Goal: Task Accomplishment & Management: Use online tool/utility

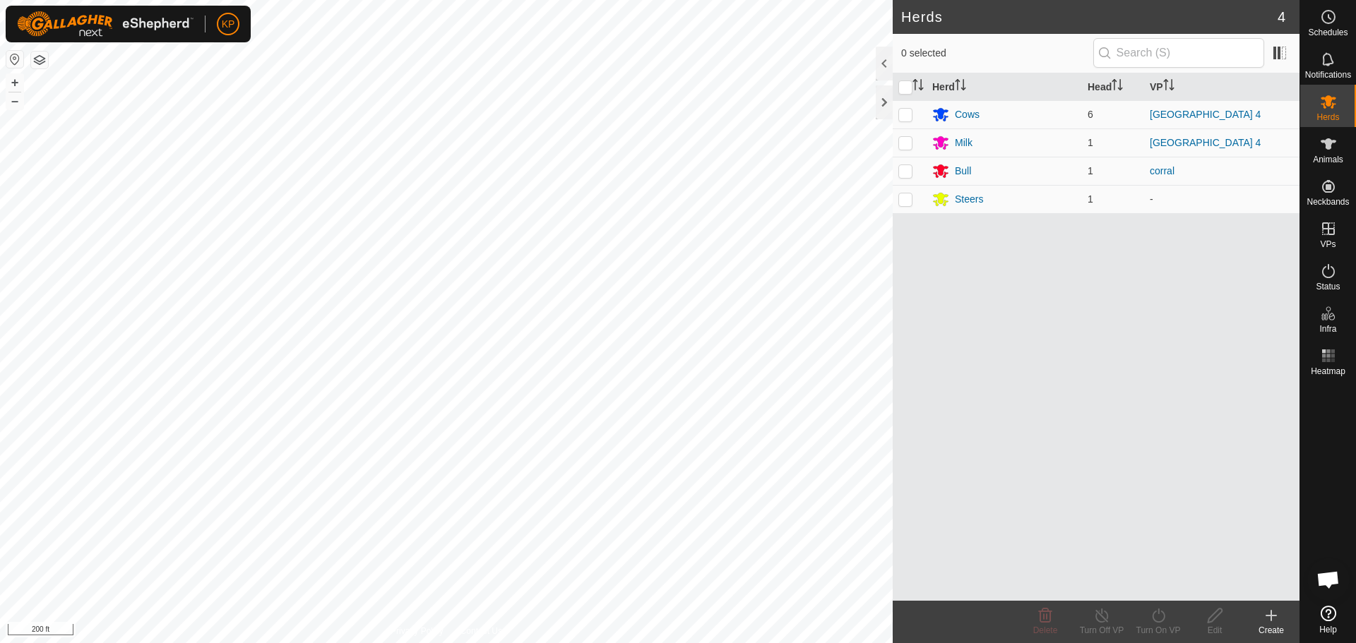
scroll to position [744, 0]
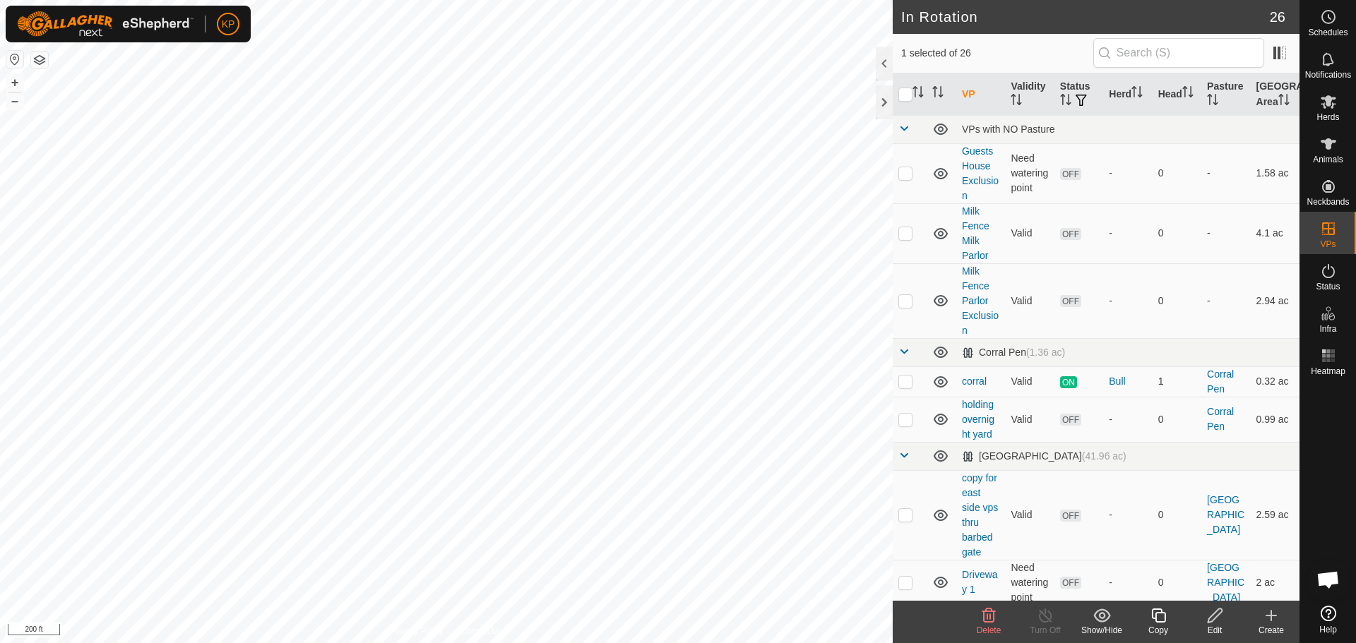
click at [1209, 617] on icon at bounding box center [1215, 615] width 18 height 17
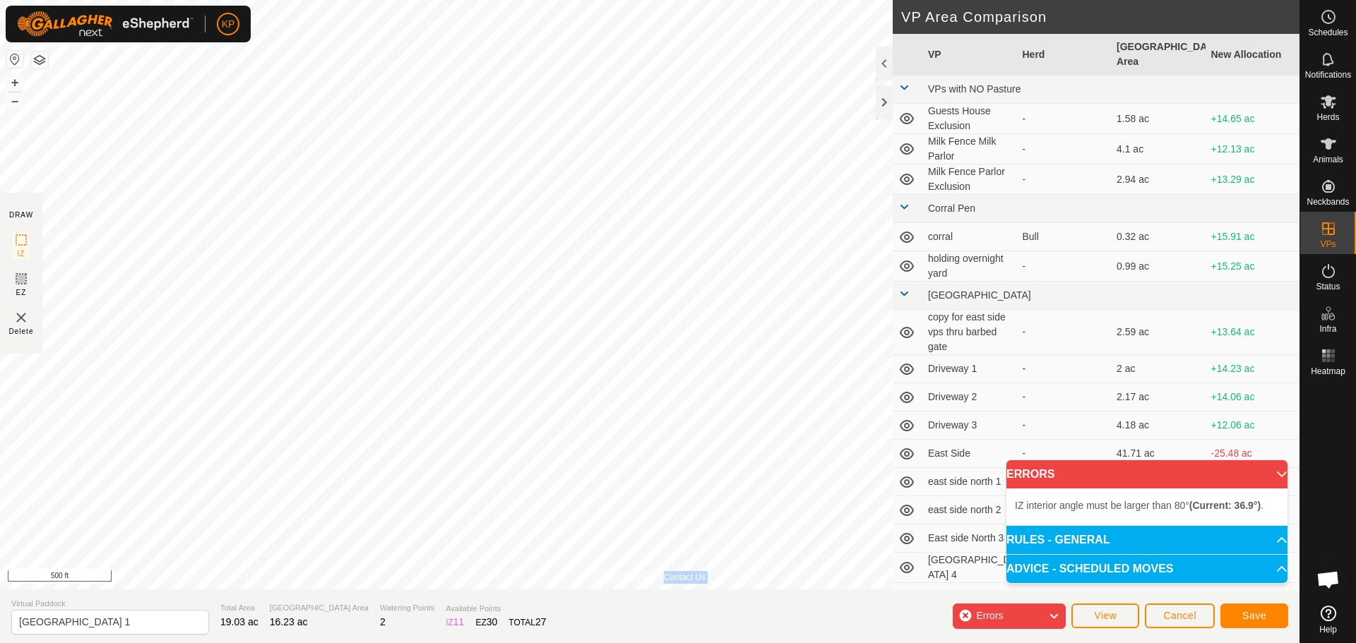
click at [791, 447] on div "Privacy Policy Contact Us Status: OFF Type: Inclusion Zone + – ⇧ i 500 ft" at bounding box center [649, 295] width 1299 height 590
click at [1188, 623] on button "Cancel" at bounding box center [1179, 616] width 70 height 25
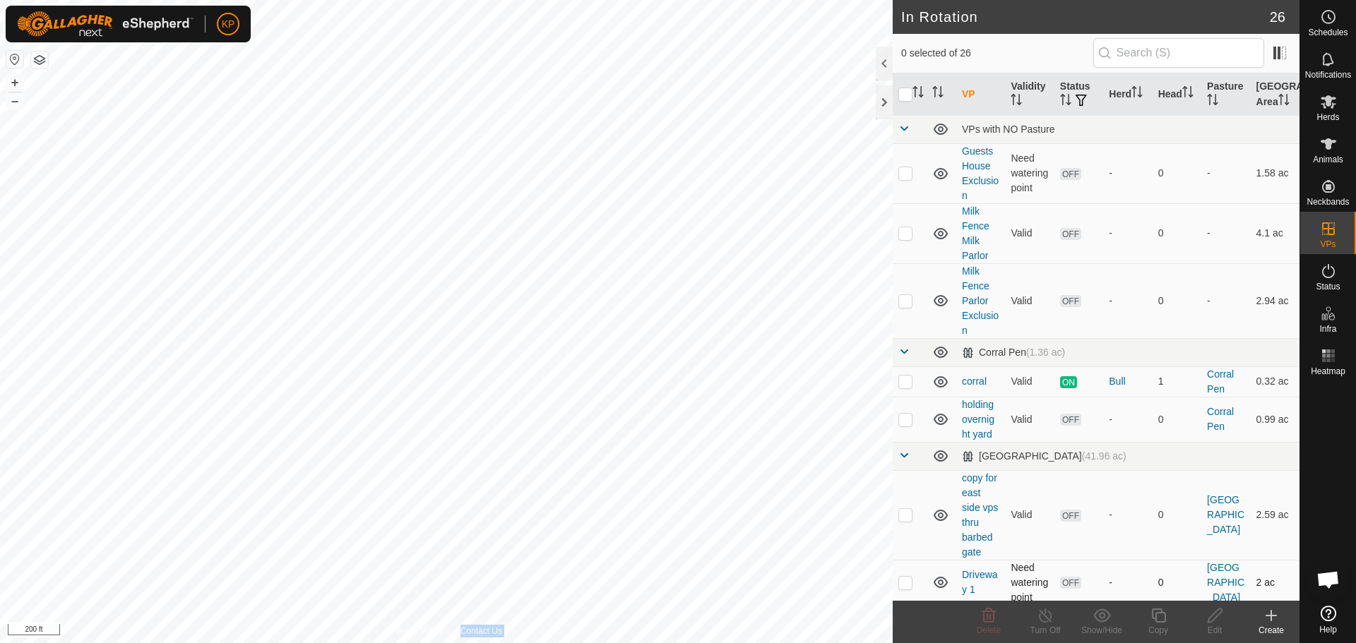
checkbox input "true"
click at [1214, 618] on icon at bounding box center [1214, 616] width 14 height 14
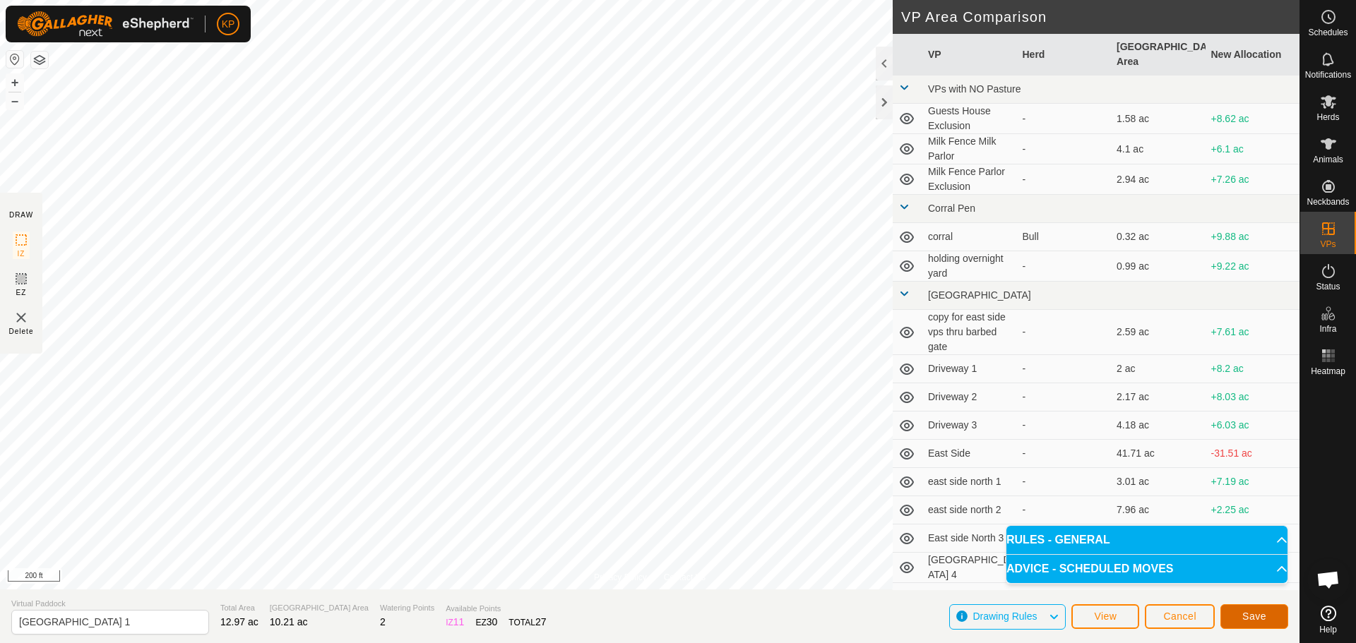
click at [1252, 621] on span "Save" at bounding box center [1254, 616] width 24 height 11
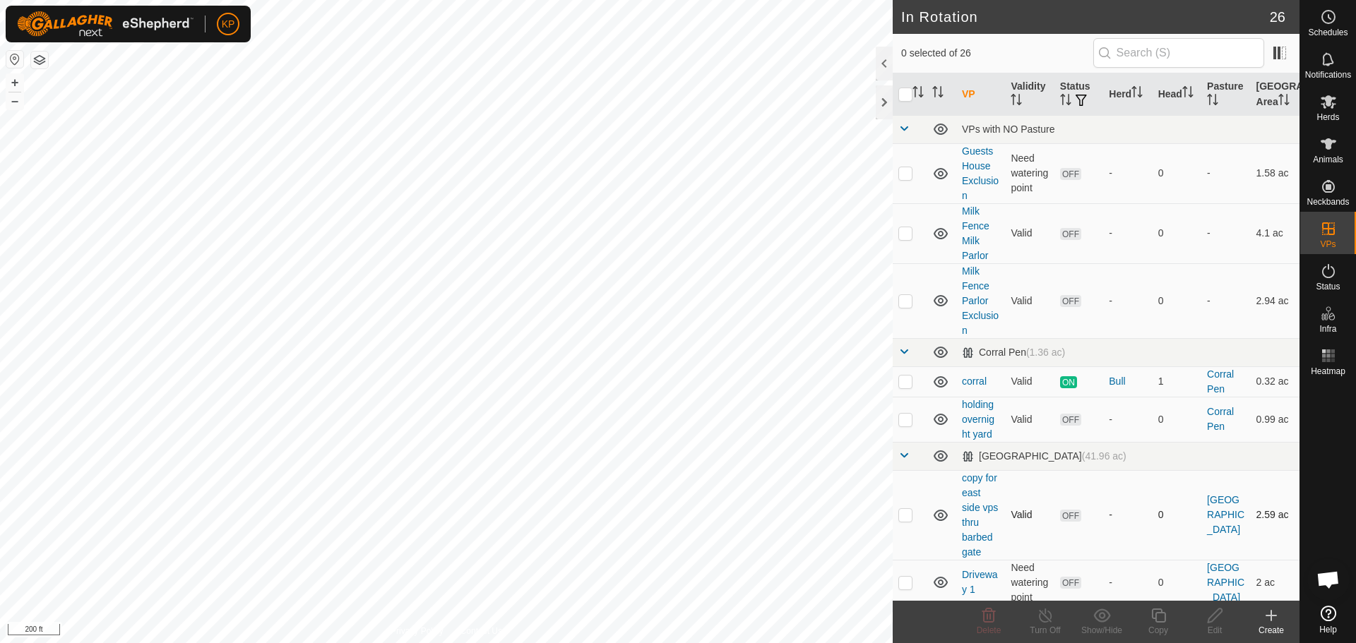
checkbox input "true"
click at [1214, 616] on icon at bounding box center [1215, 615] width 18 height 17
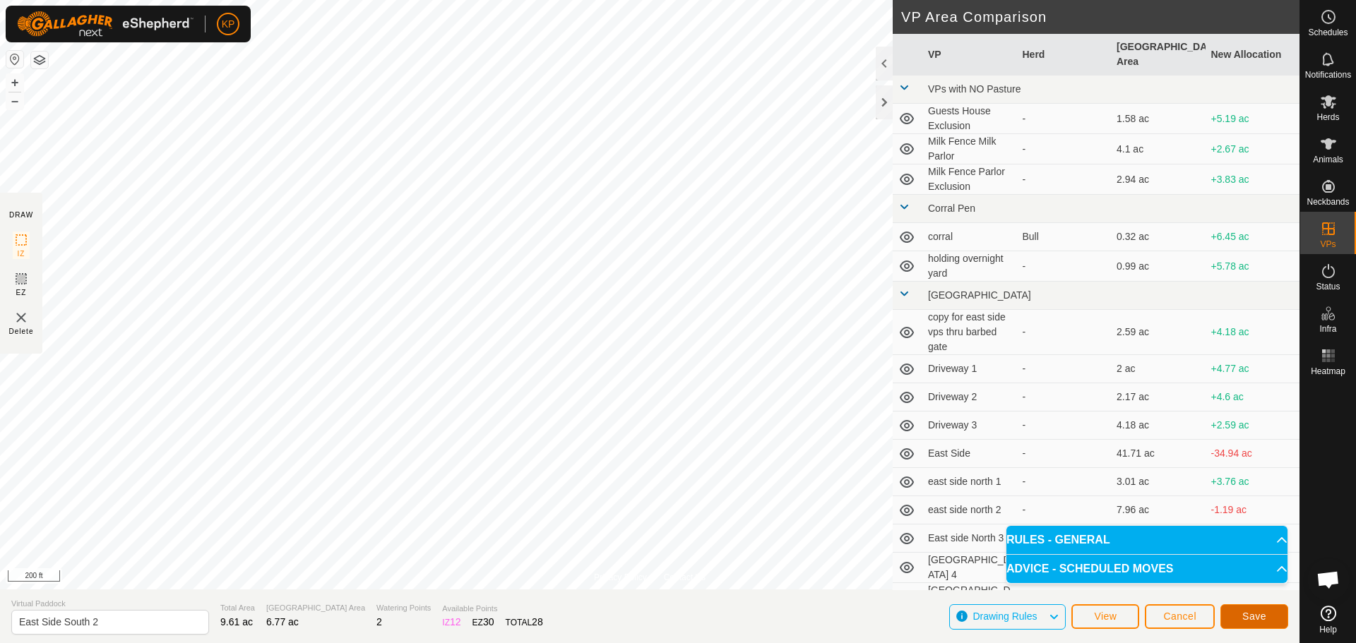
click at [1243, 621] on span "Save" at bounding box center [1254, 616] width 24 height 11
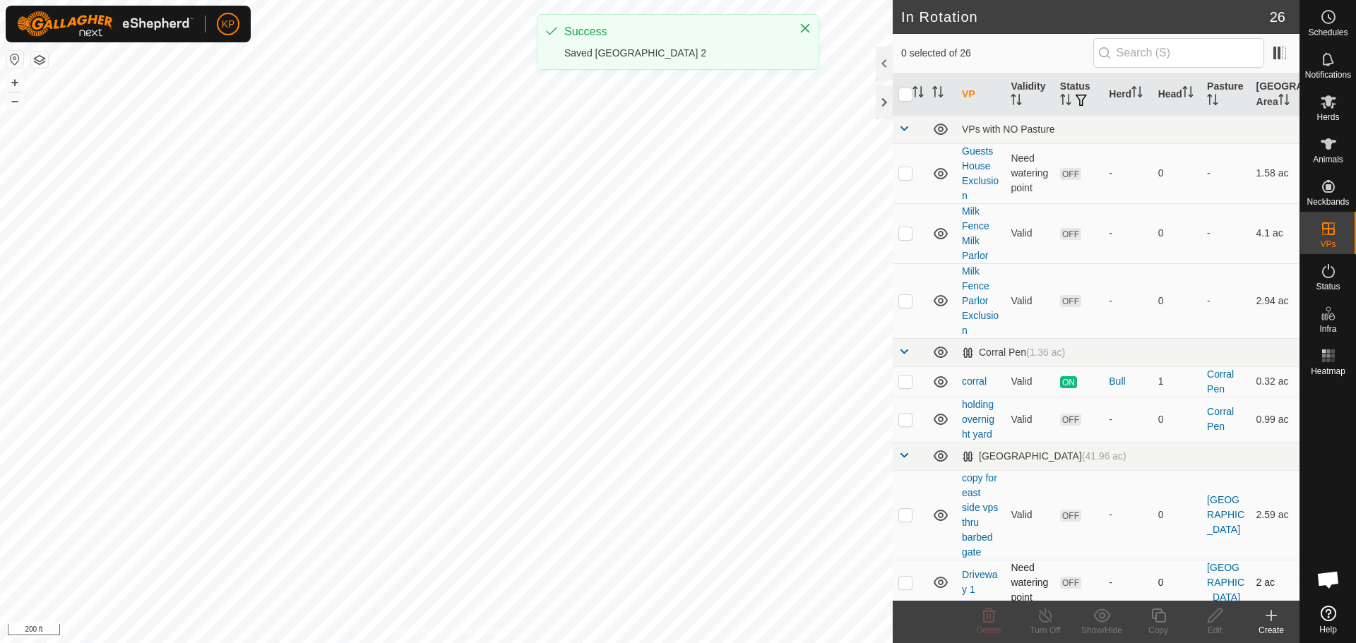
checkbox input "true"
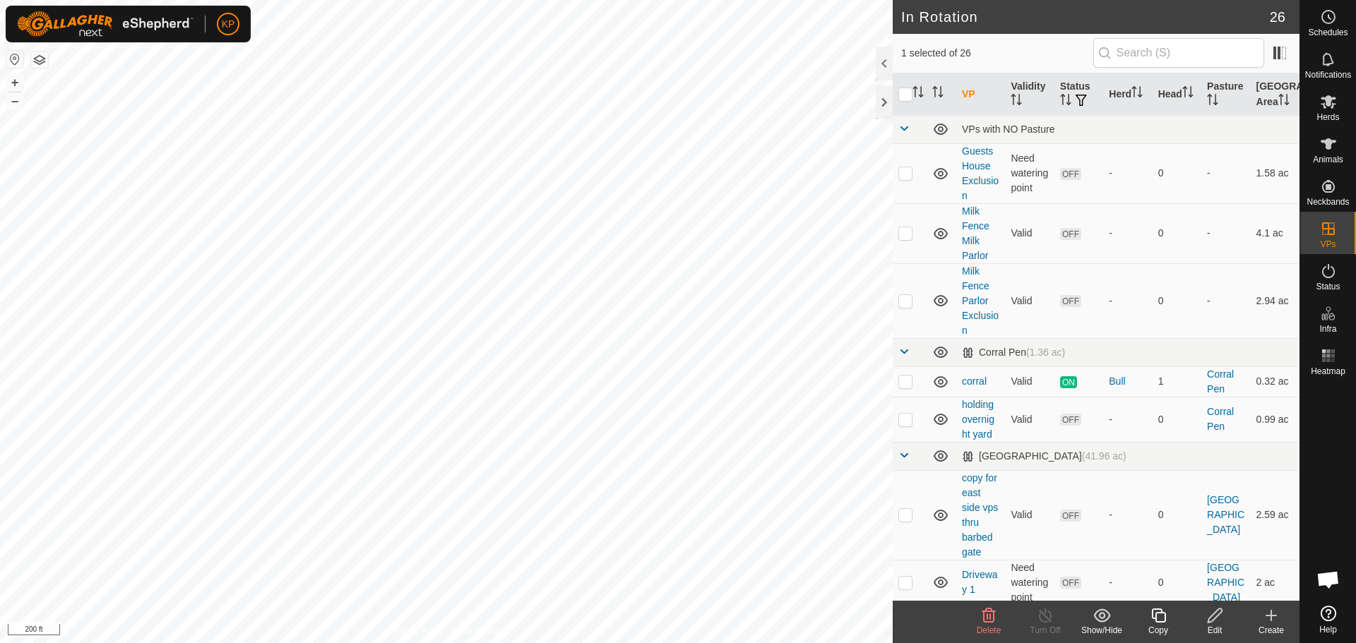
click at [1214, 623] on icon at bounding box center [1215, 615] width 18 height 17
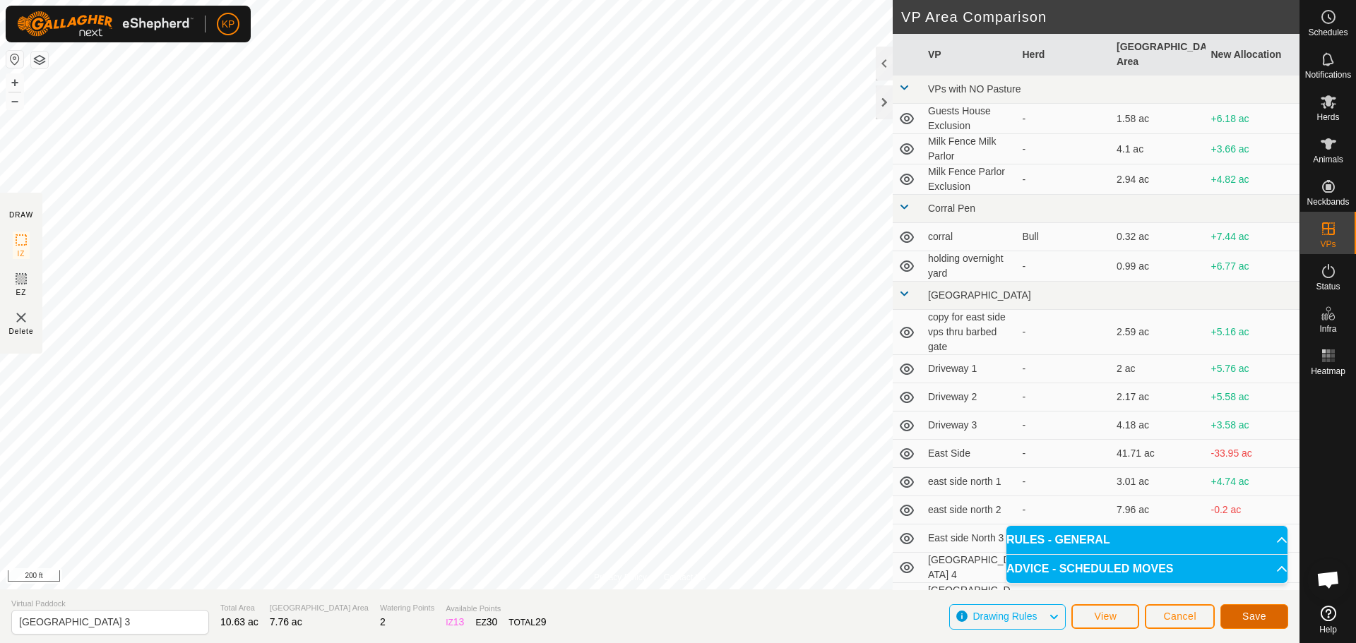
click at [1248, 617] on span "Save" at bounding box center [1254, 616] width 24 height 11
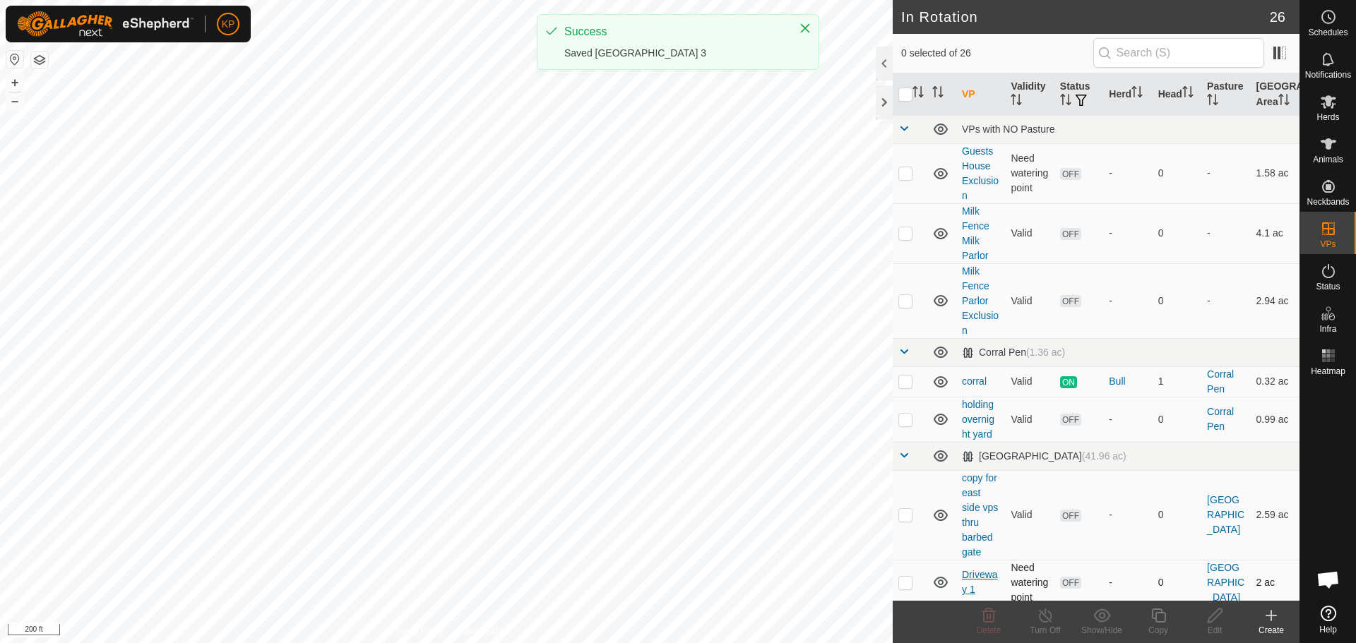
checkbox input "true"
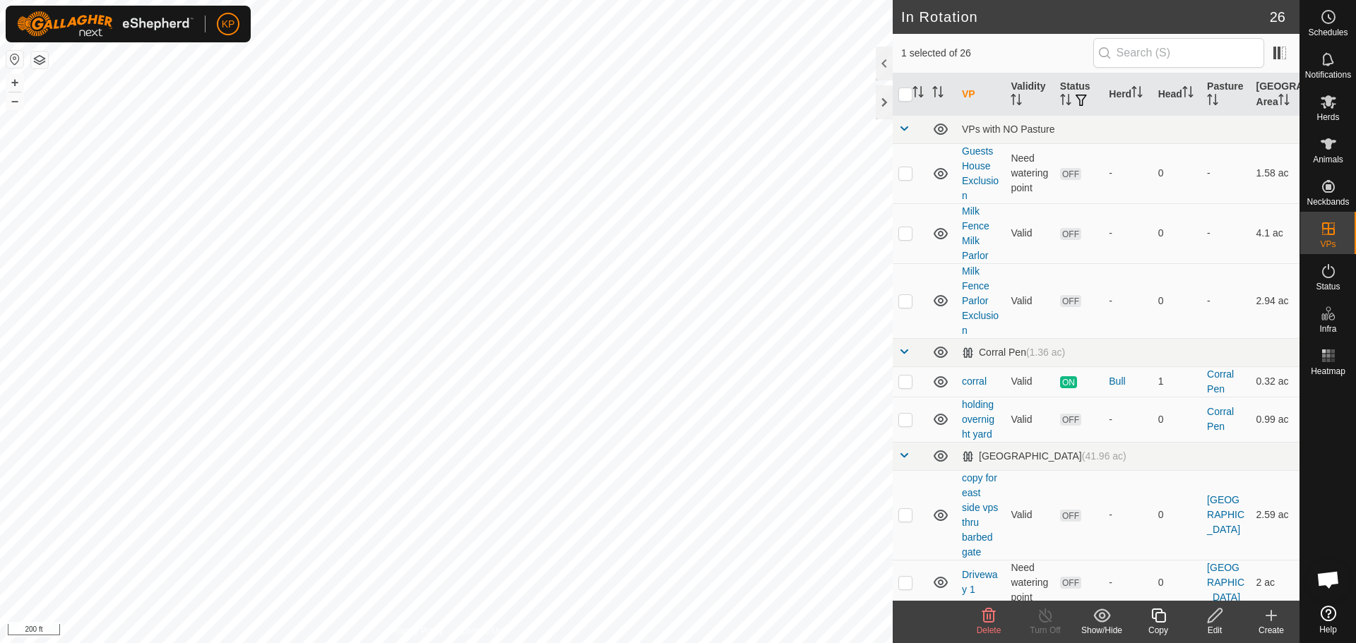
click at [1213, 621] on icon at bounding box center [1215, 615] width 18 height 17
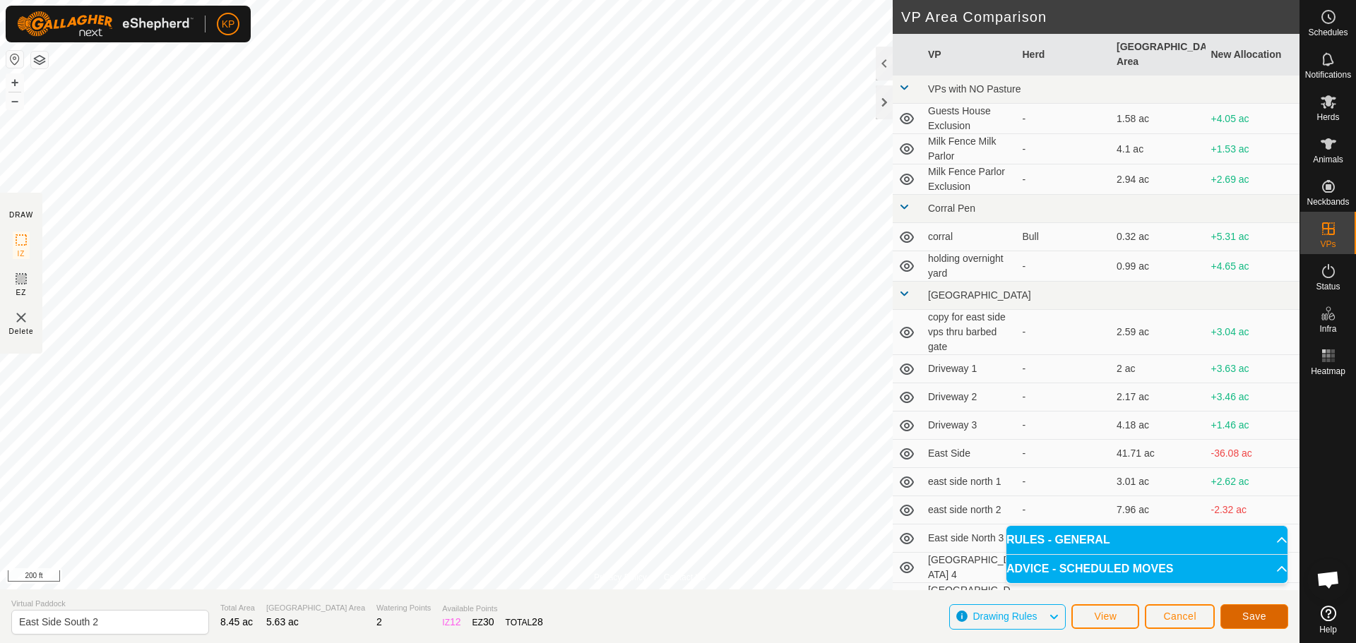
click at [1256, 616] on span "Save" at bounding box center [1254, 616] width 24 height 11
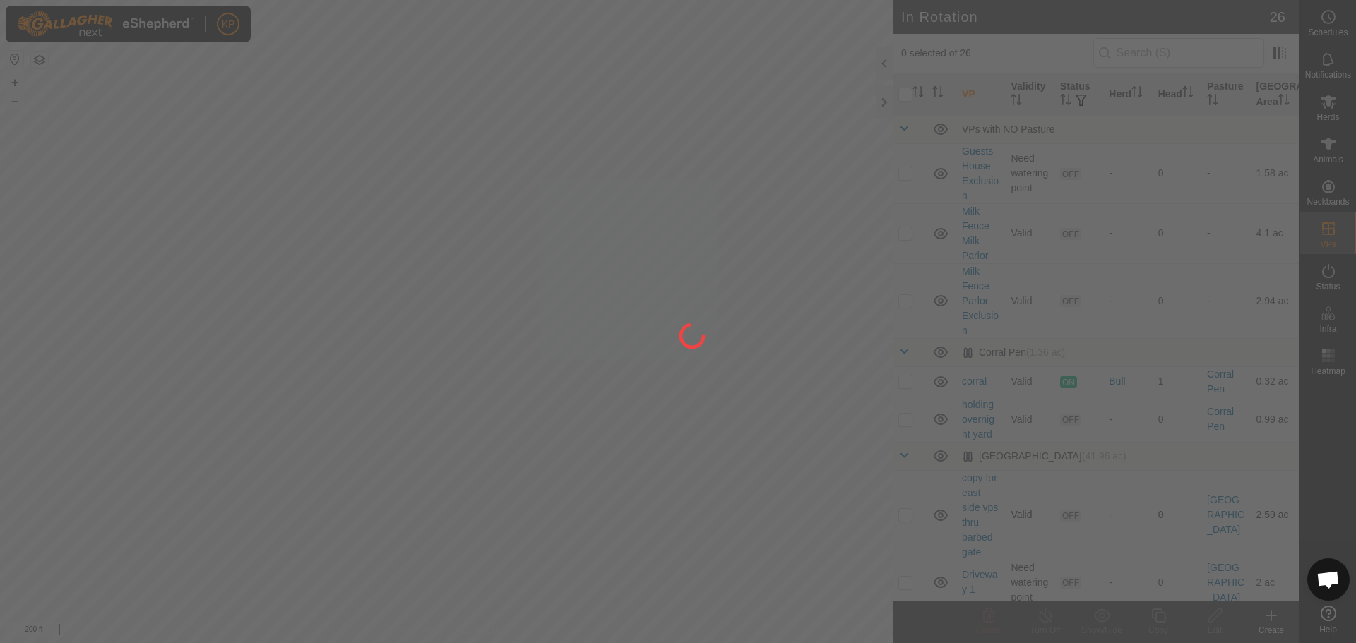
checkbox input "true"
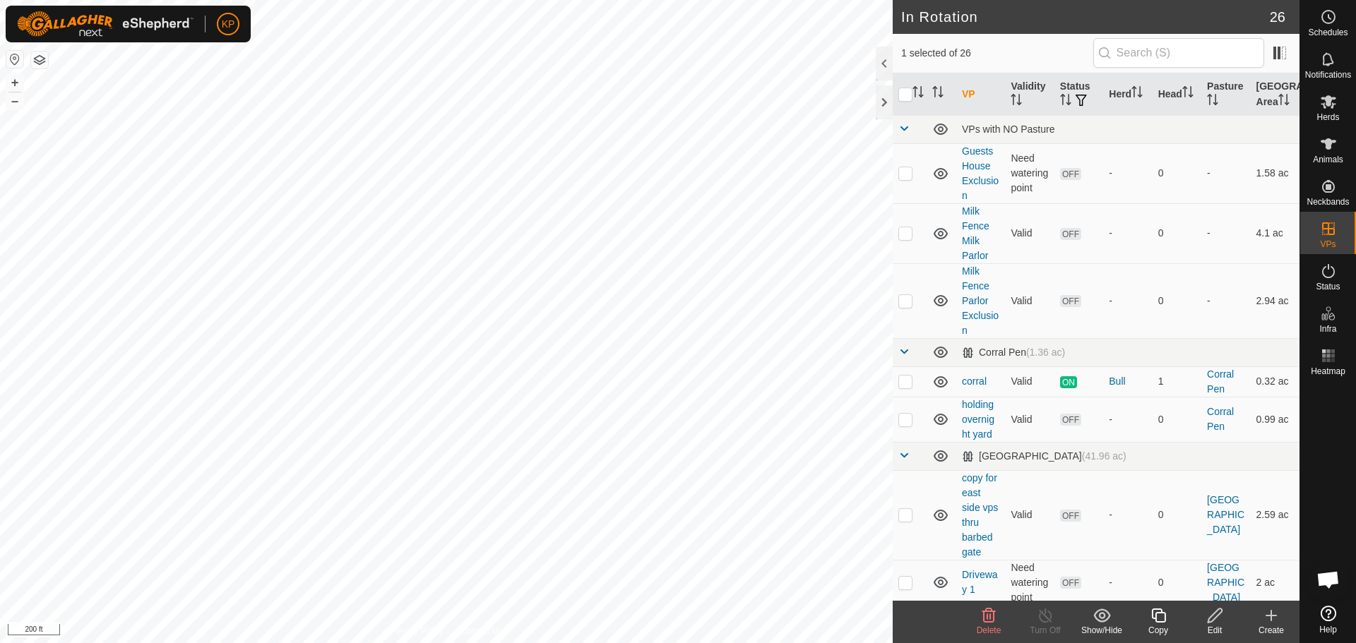
click at [1218, 611] on icon at bounding box center [1215, 615] width 18 height 17
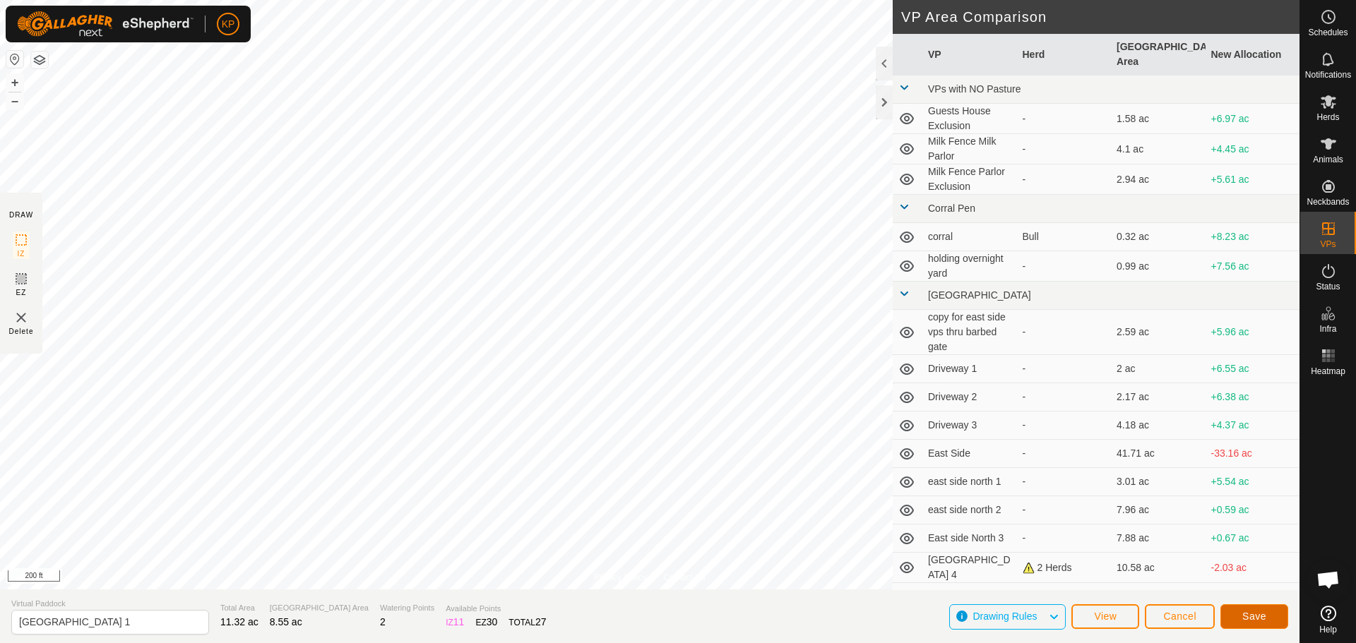
click at [1235, 614] on button "Save" at bounding box center [1254, 616] width 68 height 25
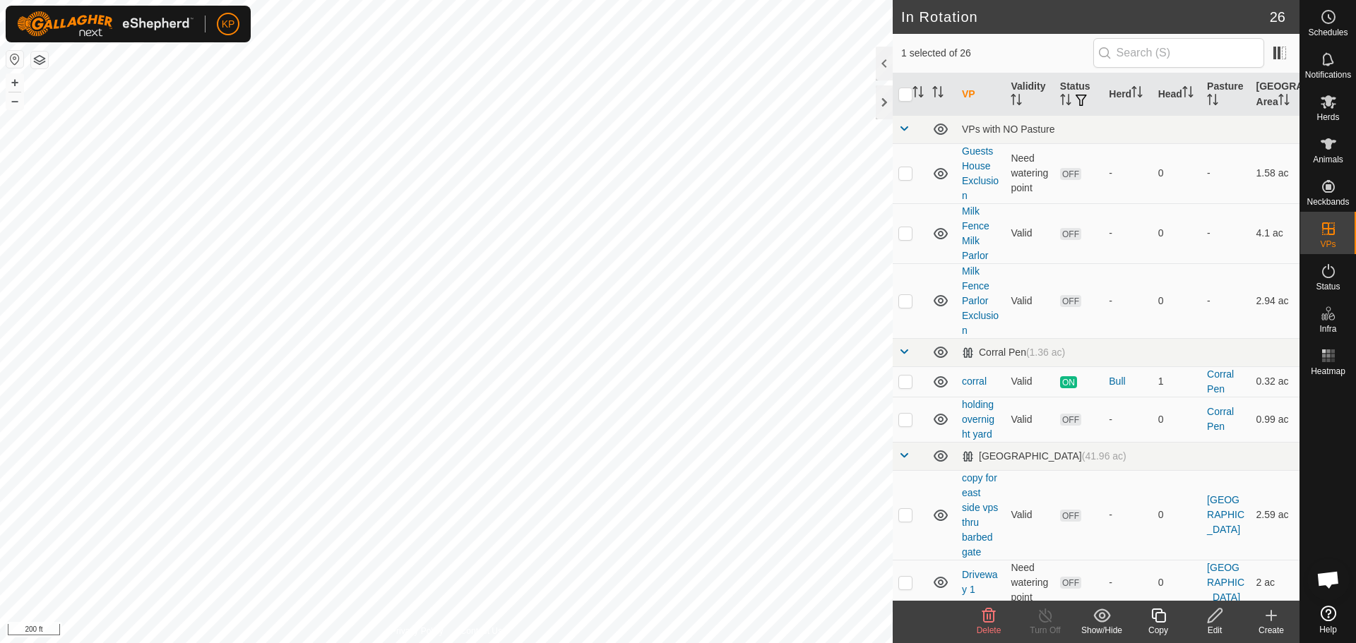
checkbox input "false"
checkbox input "true"
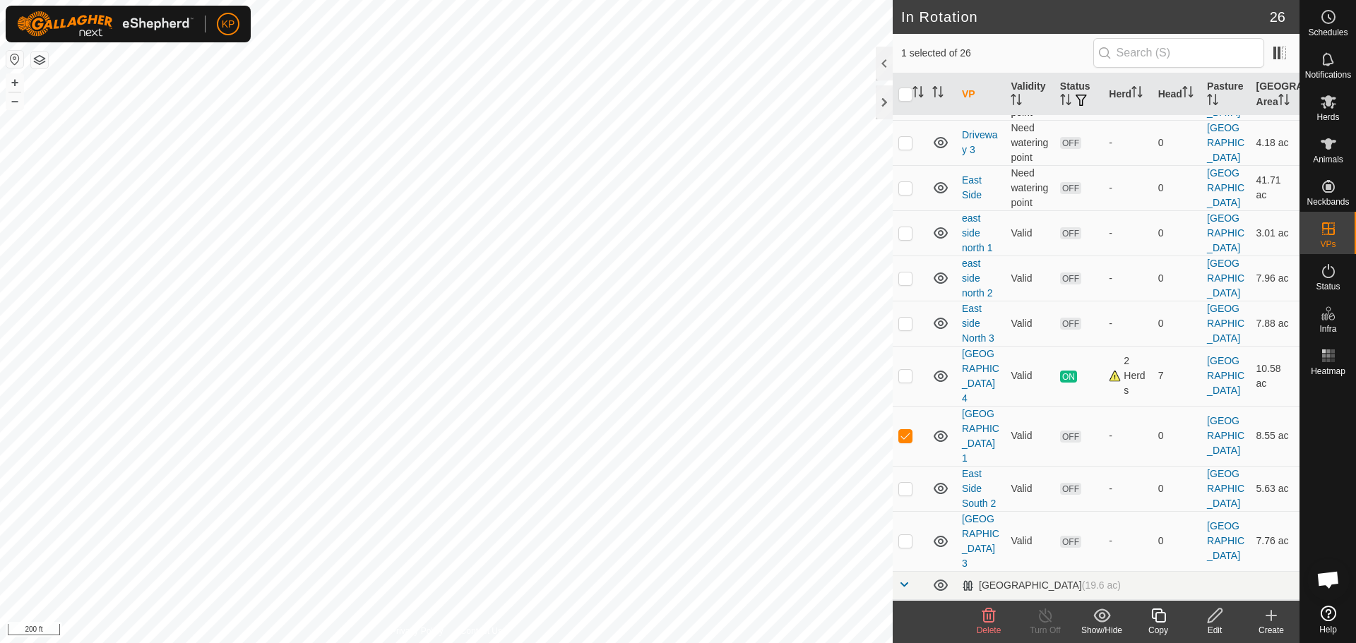
scroll to position [565, 0]
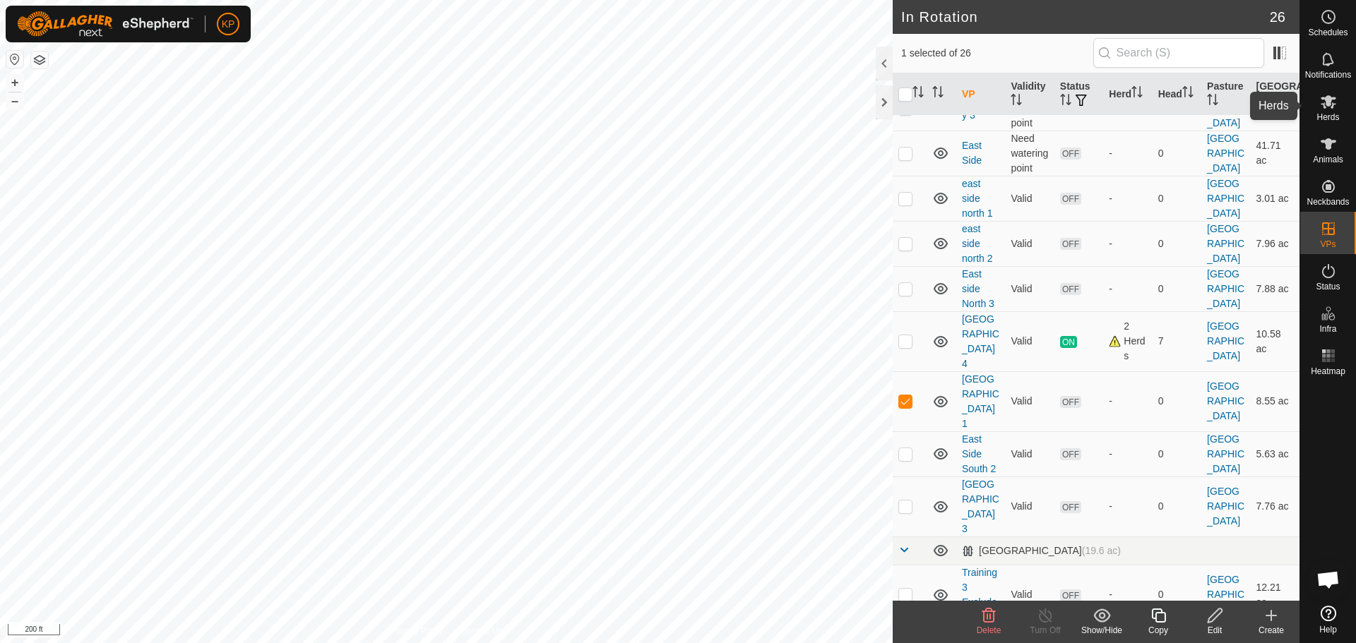
click at [1330, 106] on icon at bounding box center [1328, 101] width 17 height 17
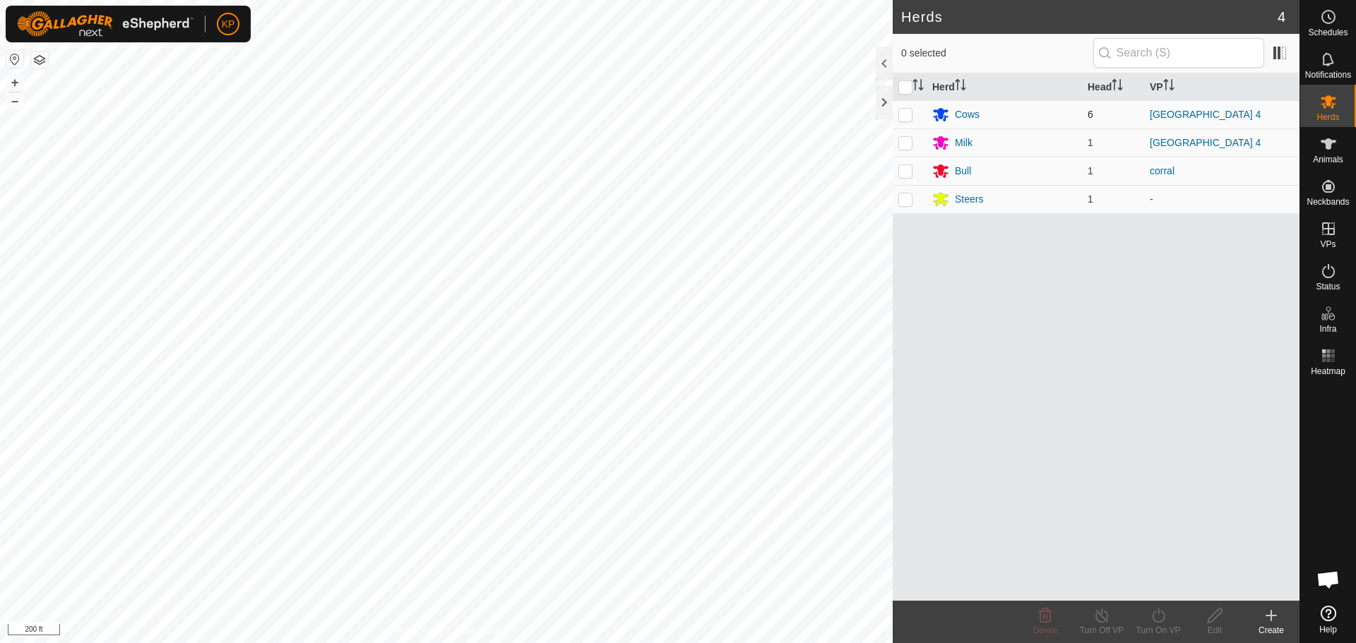
click at [911, 115] on p-checkbox at bounding box center [905, 114] width 14 height 11
checkbox input "true"
click at [908, 144] on p-checkbox at bounding box center [905, 142] width 14 height 11
checkbox input "true"
click at [1160, 616] on icon at bounding box center [1158, 615] width 18 height 17
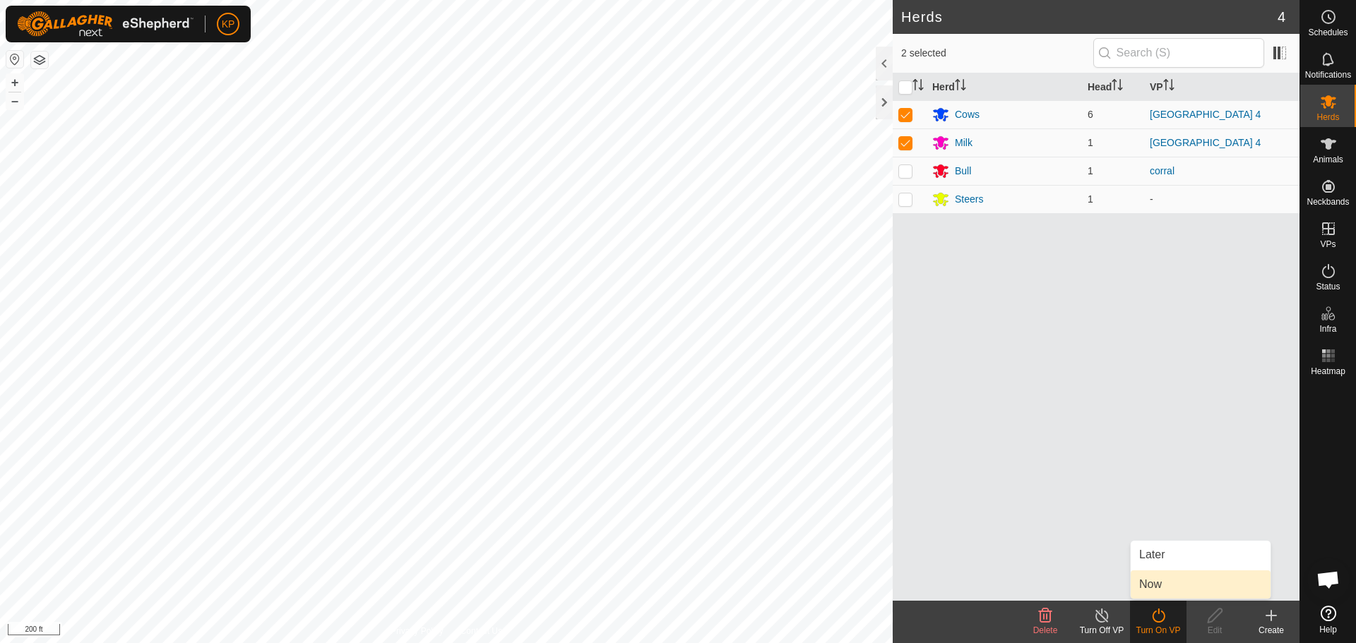
click at [1164, 587] on link "Now" at bounding box center [1200, 584] width 140 height 28
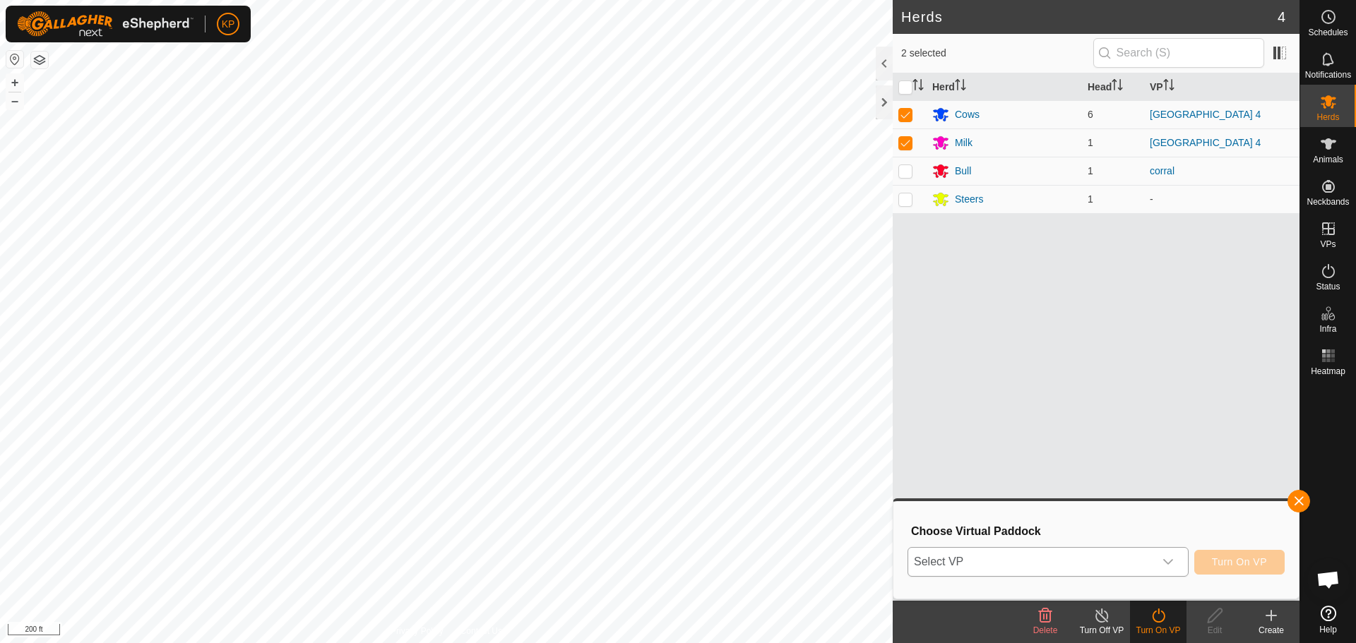
click at [1154, 560] on div "dropdown trigger" at bounding box center [1168, 562] width 28 height 28
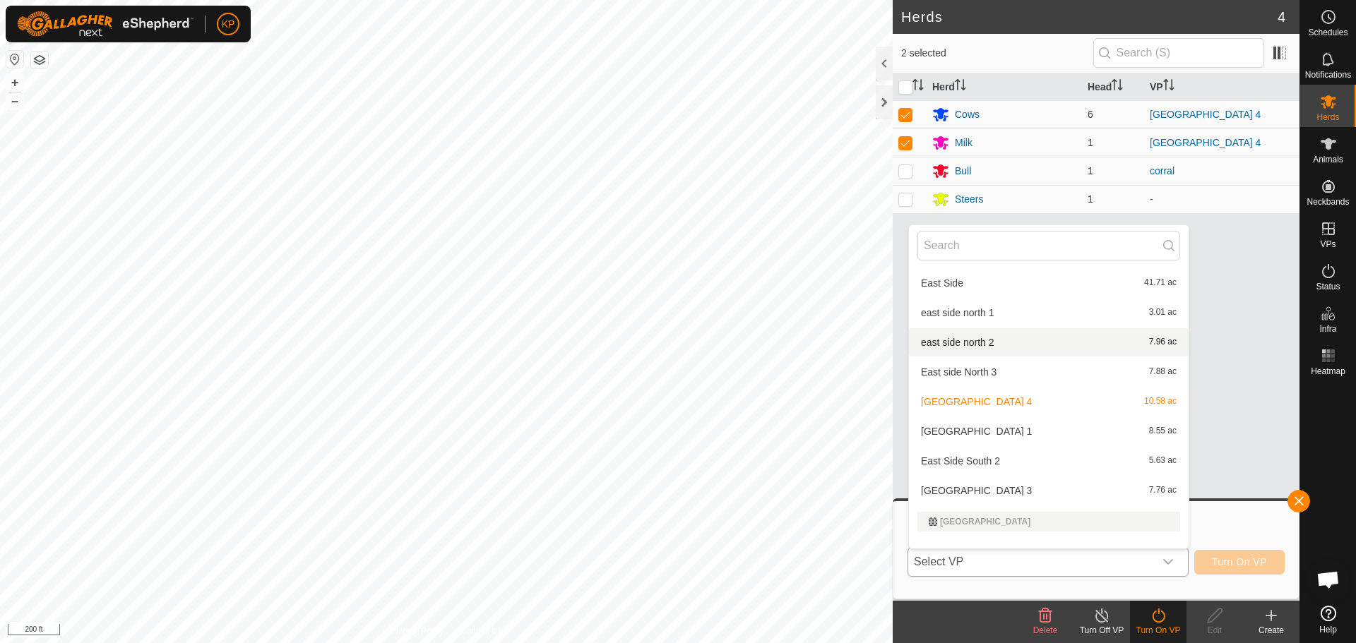
scroll to position [424, 0]
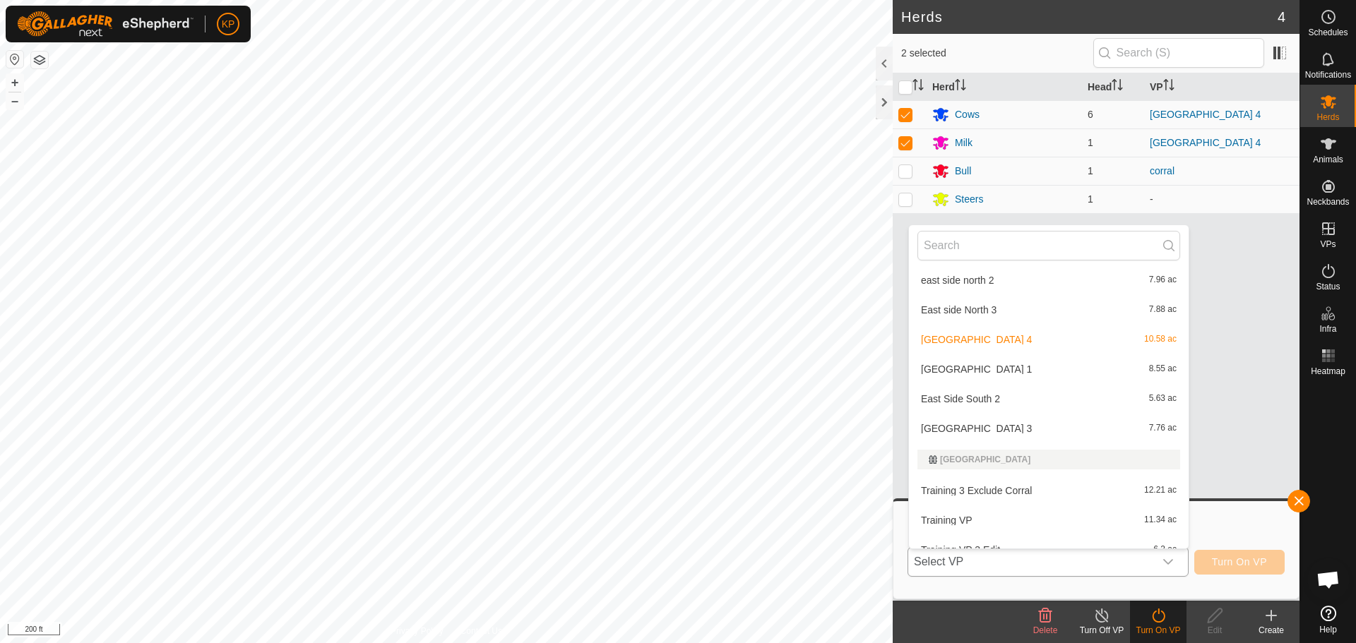
click at [971, 368] on li "[GEOGRAPHIC_DATA] 1 8.55 ac" at bounding box center [1049, 369] width 280 height 28
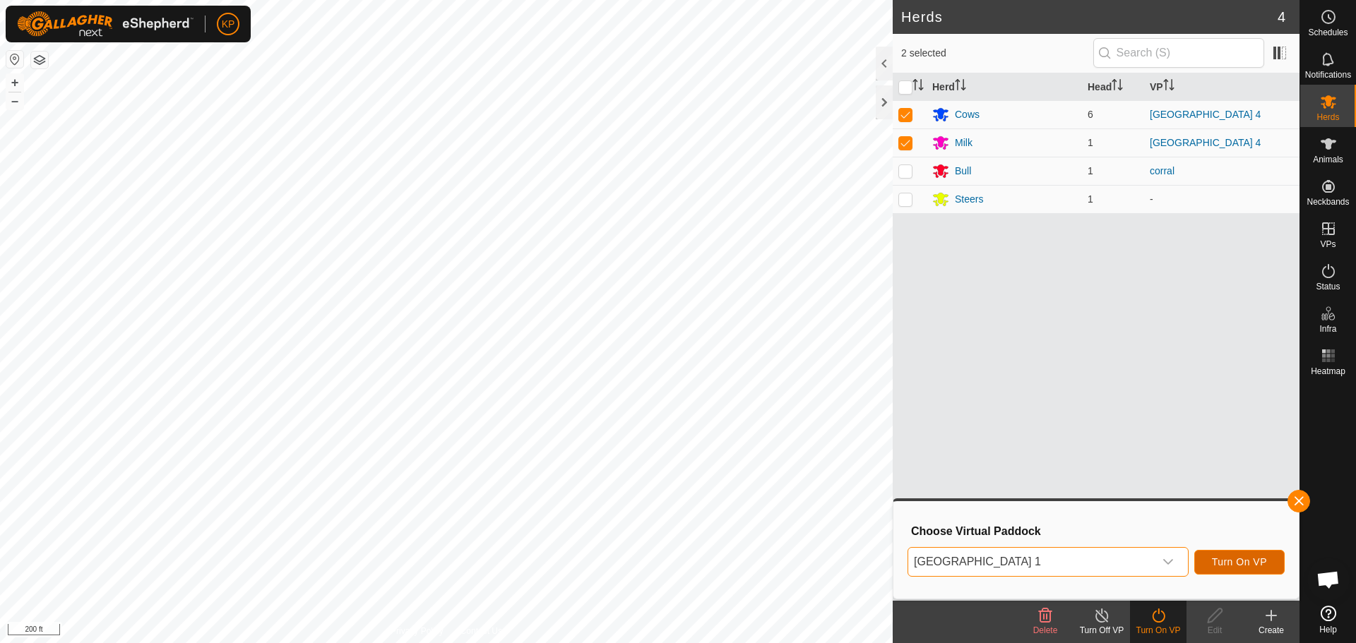
click at [1242, 566] on span "Turn On VP" at bounding box center [1239, 561] width 55 height 11
